Goal: Transaction & Acquisition: Purchase product/service

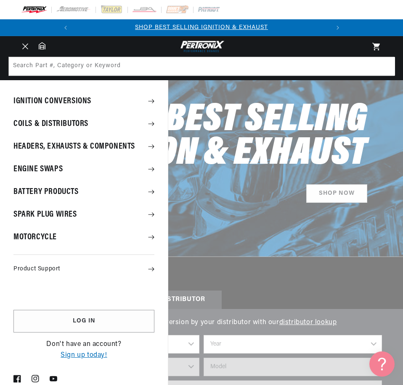
click at [149, 101] on icon at bounding box center [151, 101] width 6 height 6
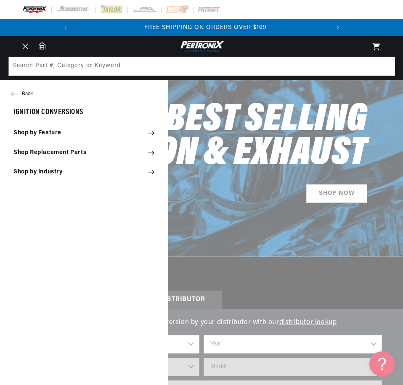
scroll to position [0, 255]
click at [26, 91] on button "Back" at bounding box center [84, 94] width 168 height 17
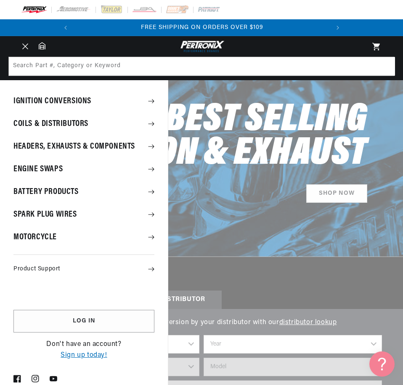
click at [150, 124] on icon at bounding box center [151, 124] width 6 height 6
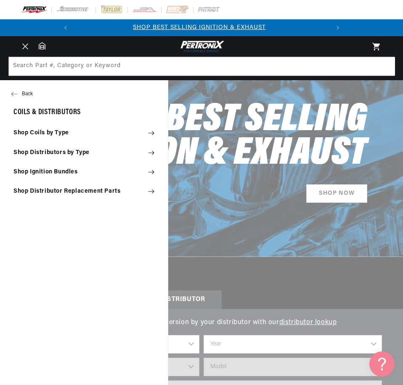
scroll to position [0, 0]
click at [151, 152] on icon at bounding box center [151, 153] width 6 height 6
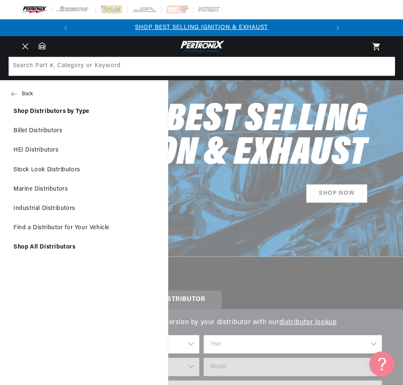
click at [26, 92] on button "Back" at bounding box center [84, 94] width 168 height 17
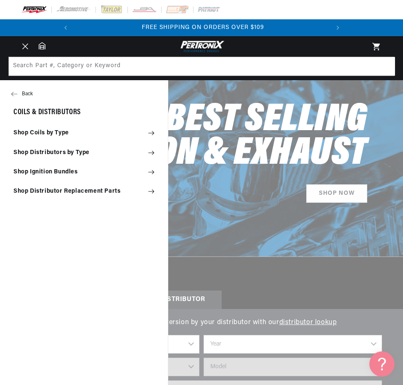
scroll to position [0, 255]
click at [154, 153] on summary "Shop Distributors by Type" at bounding box center [84, 153] width 168 height 18
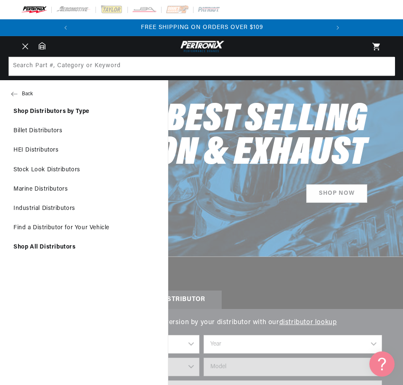
click at [63, 248] on link "Shop All Distributors" at bounding box center [84, 247] width 168 height 18
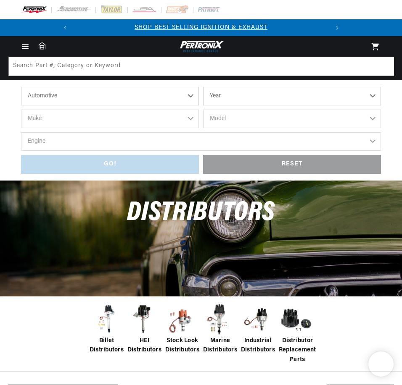
click at [225, 97] on select "Year [DATE] 2025 2024 2023 2022 2021 2020 2019 2018 2017 2016 2015 2014 2013 20…" at bounding box center [292, 96] width 178 height 18
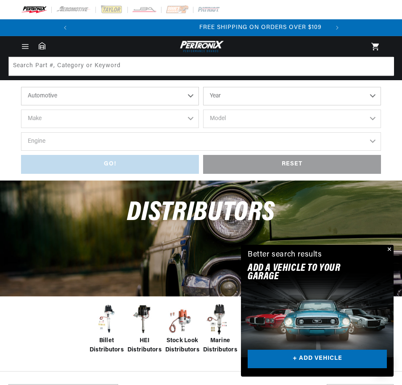
scroll to position [0, 255]
click at [242, 91] on select "Year [DATE] 2025 2024 2023 2022 2021 2020 2019 2018 2017 2016 2015 2014 2013 20…" at bounding box center [292, 96] width 178 height 18
select select "1960"
click at [203, 87] on select "Year [DATE] 2025 2024 2023 2022 2021 2020 2019 2018 2017 2016 2015 2014 2013 20…" at bounding box center [292, 96] width 178 height 18
select select "1960"
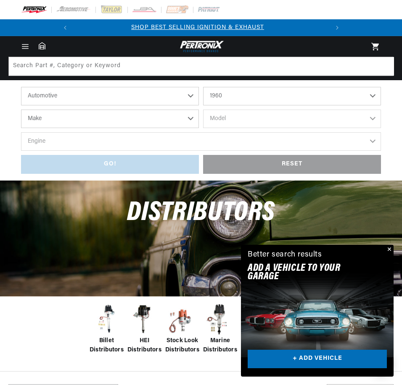
scroll to position [0, 0]
click at [66, 119] on select "Make Alfa Romeo American Motors Aston [PERSON_NAME][GEOGRAPHIC_DATA] [PERSON_NA…" at bounding box center [110, 119] width 178 height 18
select select "Ford"
click at [21, 110] on select "Make Alfa Romeo American Motors Aston [PERSON_NAME][GEOGRAPHIC_DATA] [PERSON_NA…" at bounding box center [110, 119] width 178 height 18
select select "Ford"
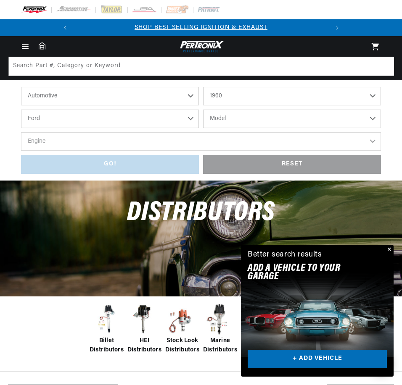
click at [252, 116] on select "Model Country Sedan Country Squire Courier Sedan Delivery Custom 300 F-100 F-25…" at bounding box center [292, 119] width 178 height 18
select select "F-100"
click at [203, 110] on select "Model Country Sedan Country Squire Courier Sedan Delivery Custom 300 F-100 F-25…" at bounding box center [292, 119] width 178 height 18
select select "F-100"
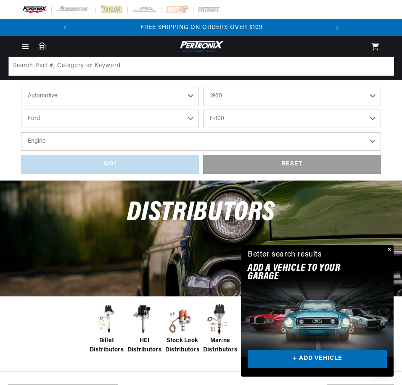
click at [122, 140] on select "Engine 4.5L 292cid / 4.8L 332cid / 5.4L" at bounding box center [201, 141] width 360 height 18
select select "292cid-4.8L"
click at [21, 132] on select "Engine 4.5L 292cid / 4.8L 332cid / 5.4L" at bounding box center [201, 141] width 360 height 18
select select "292cid-4.8L"
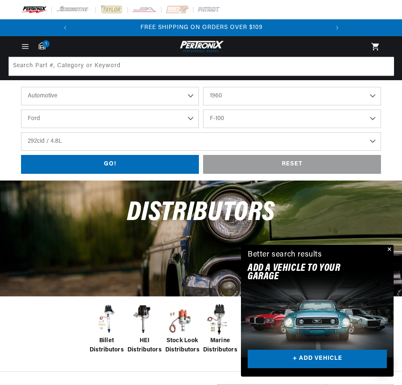
click at [388, 248] on button "Close" at bounding box center [388, 250] width 10 height 10
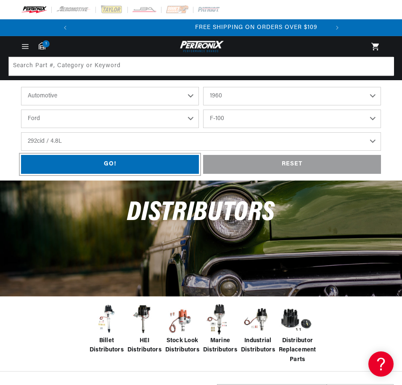
click at [133, 165] on div "GO!" at bounding box center [110, 164] width 178 height 19
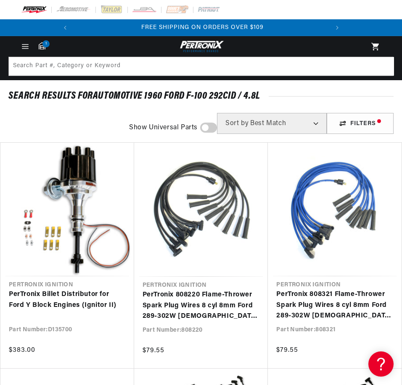
scroll to position [0, 255]
